Goal: Find specific page/section: Find specific page/section

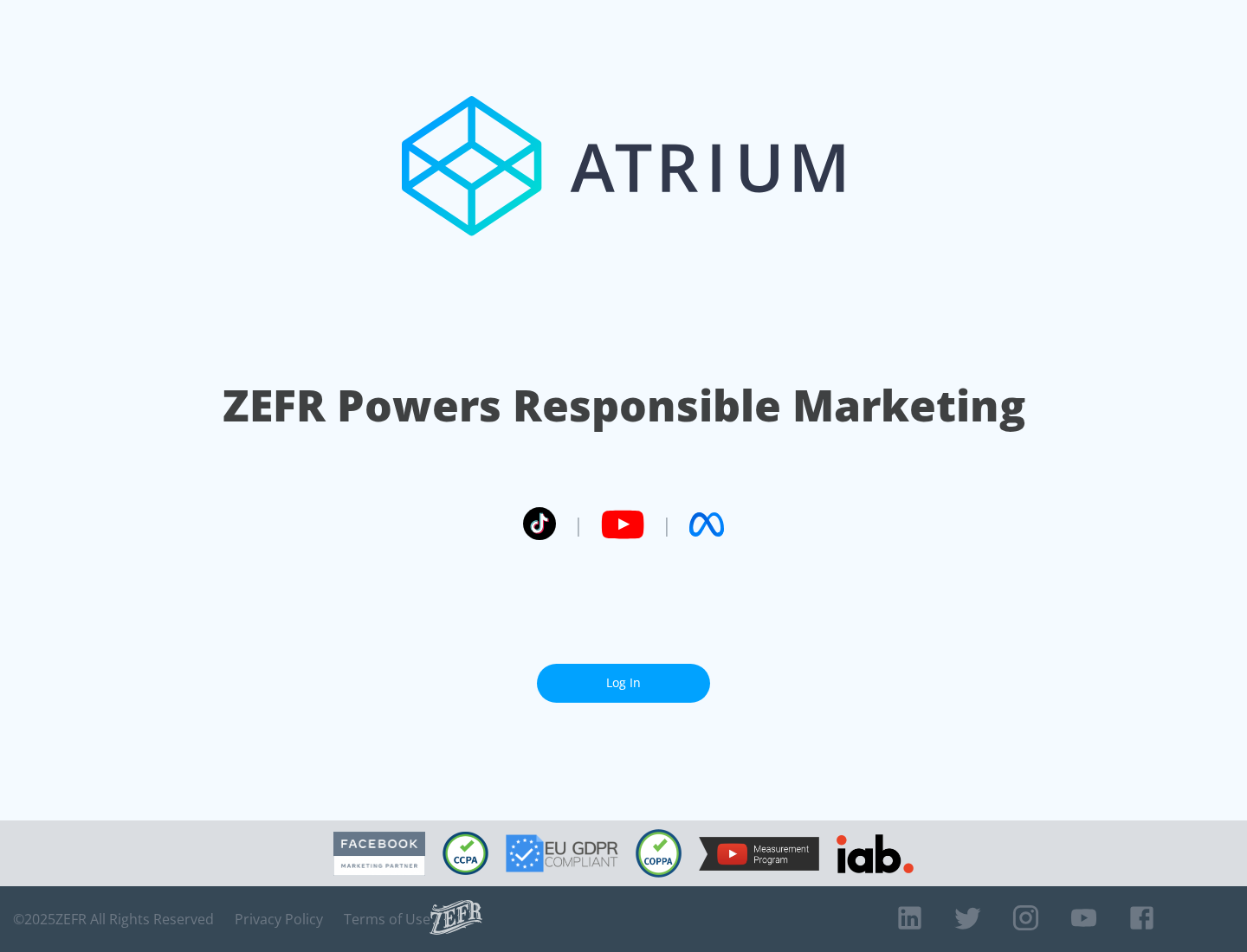
click at [623, 683] on link "Log In" at bounding box center [623, 683] width 173 height 39
